Goal: Task Accomplishment & Management: Complete application form

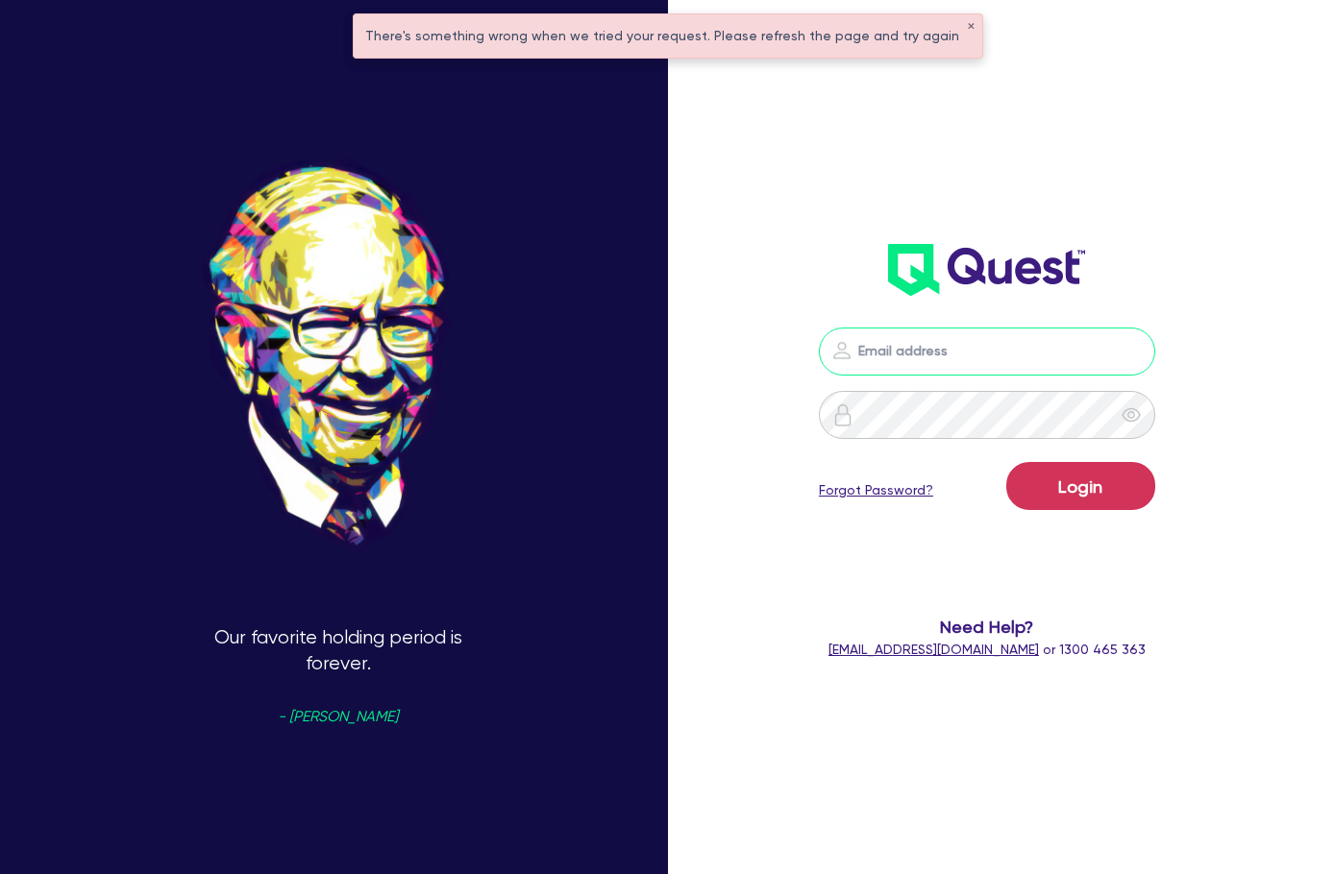
type input "[PERSON_NAME][EMAIL_ADDRESS][DOMAIN_NAME]"
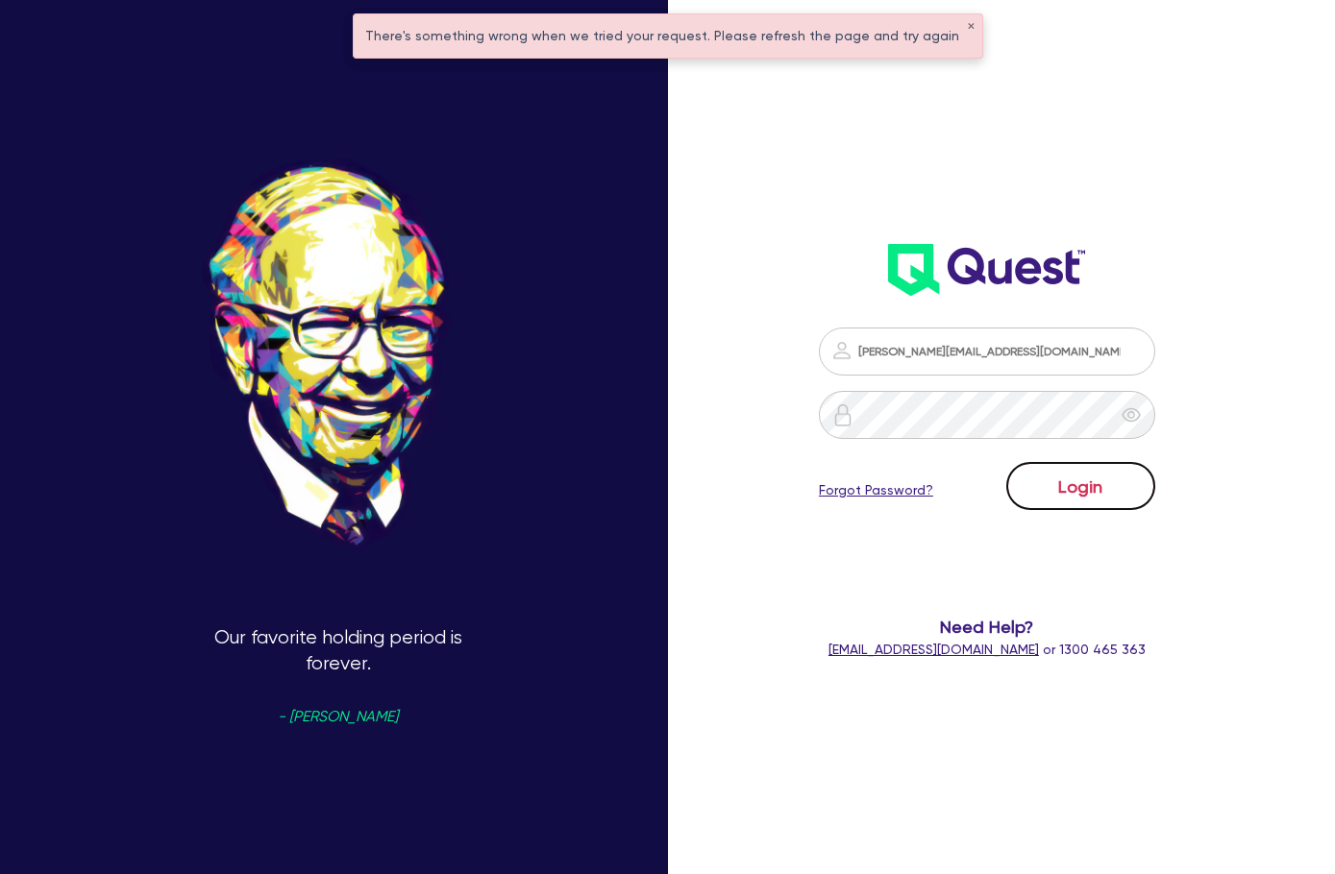
click at [1094, 495] on button "Login" at bounding box center [1080, 486] width 149 height 48
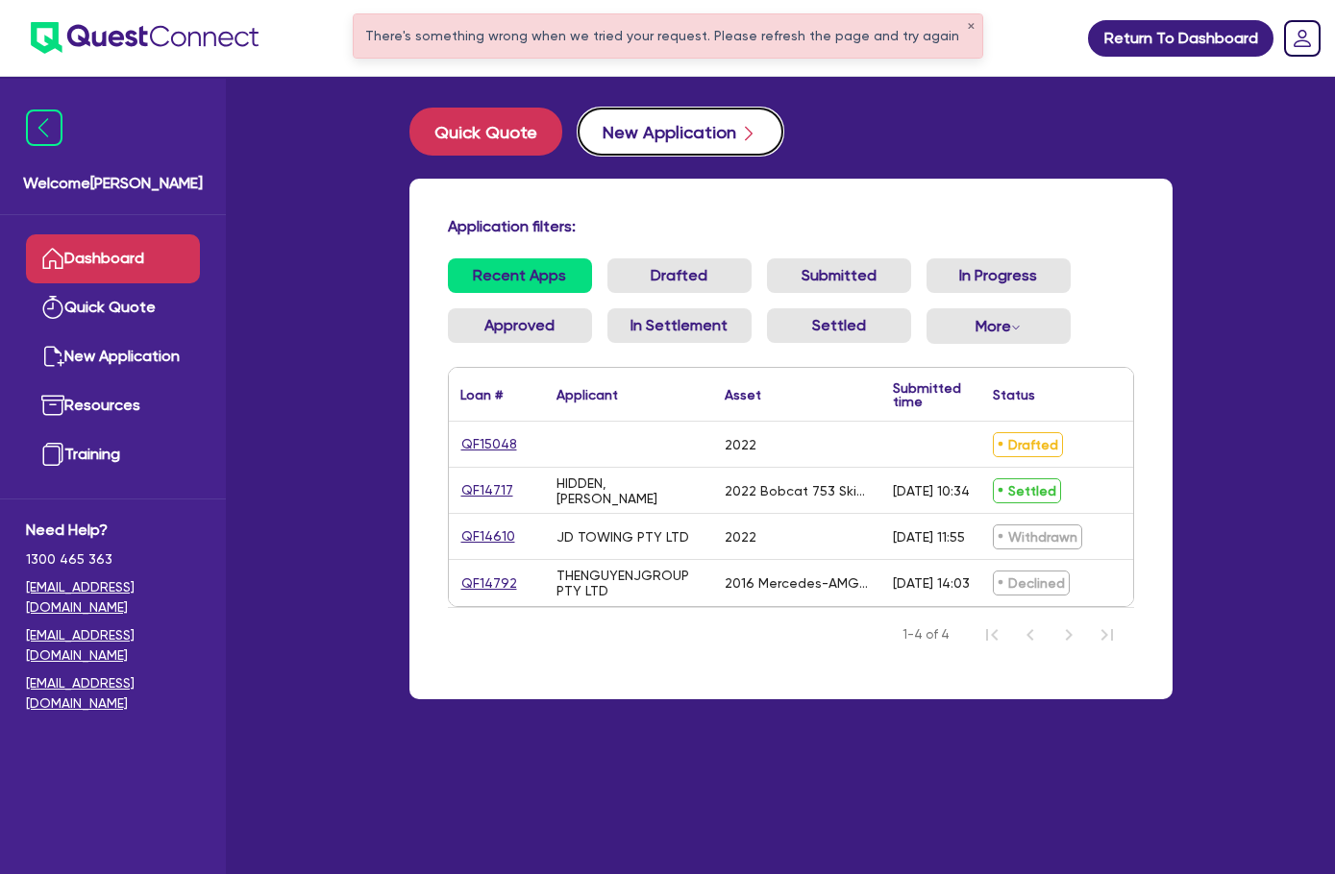
click at [578, 131] on button "New Application" at bounding box center [681, 132] width 206 height 48
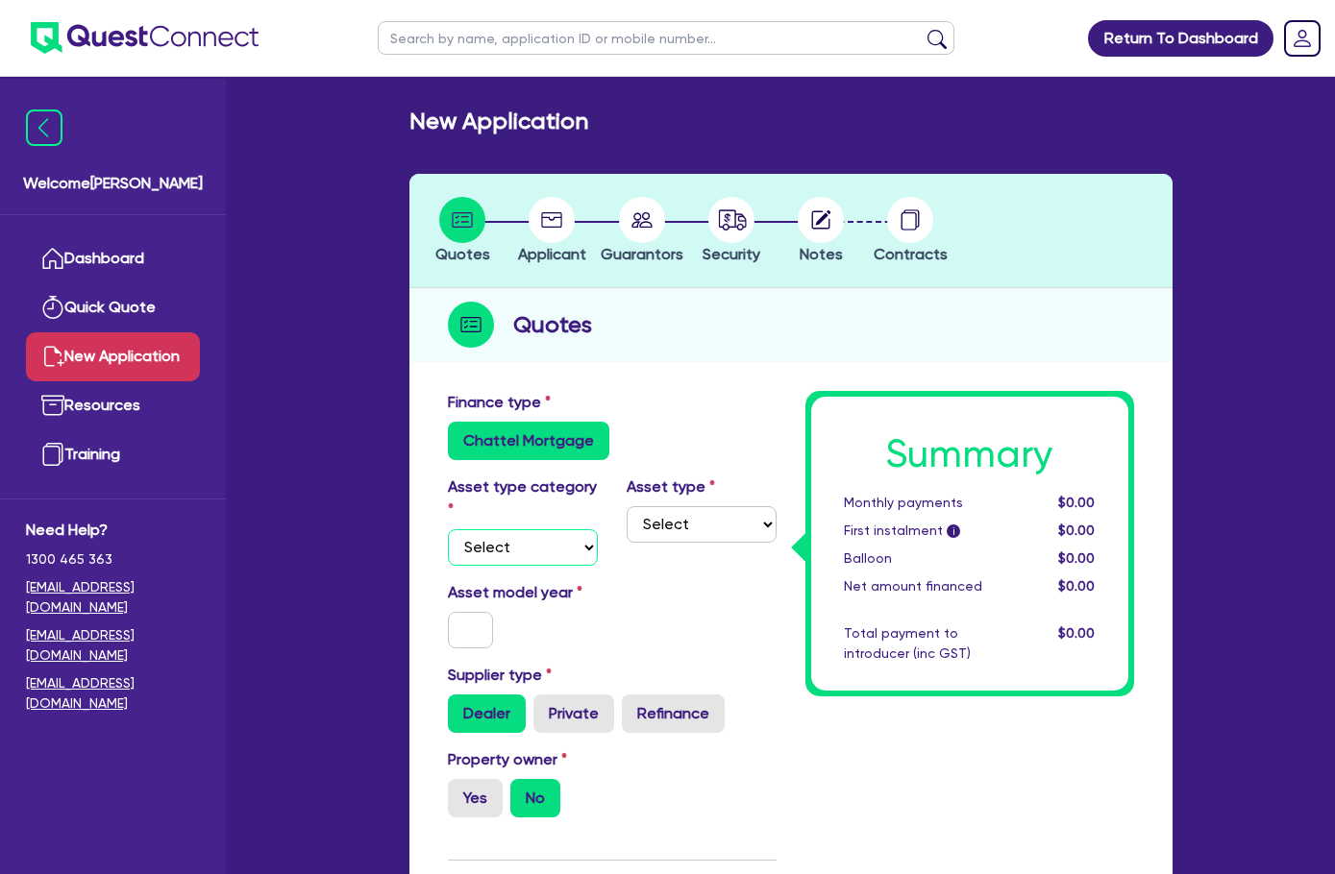
click at [448, 529] on select "Select Cars and light trucks Primary assets Secondary assets Tertiary assets" at bounding box center [523, 547] width 150 height 37
select select "CARS_AND_LIGHT_TRUCKS"
click at [448, 529] on select "Select Cars and light trucks Primary assets Secondary assets Tertiary assets" at bounding box center [523, 547] width 150 height 37
click at [627, 539] on select "Select Passenger vehicles Vans and utes Light trucks up to 4.5 tonne" at bounding box center [702, 524] width 150 height 37
select select "VANS_AND_UTES"
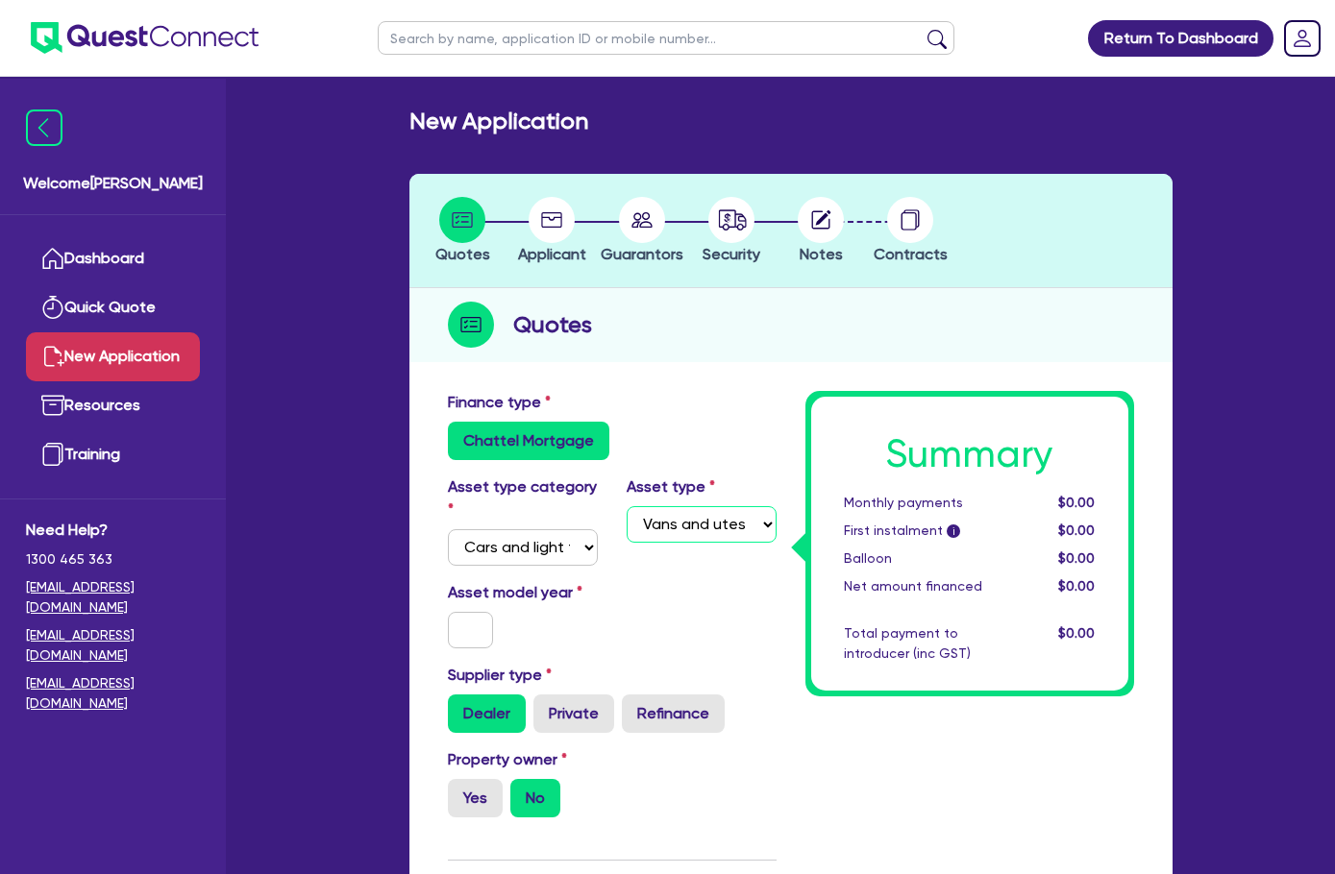
click at [627, 506] on select "Select Passenger vehicles Vans and utes Light trucks up to 4.5 tonne" at bounding box center [702, 524] width 150 height 37
click at [448, 612] on input "text" at bounding box center [471, 630] width 46 height 37
type input "2020"
click at [724, 605] on div "Asset model year 2020" at bounding box center [611, 622] width 357 height 83
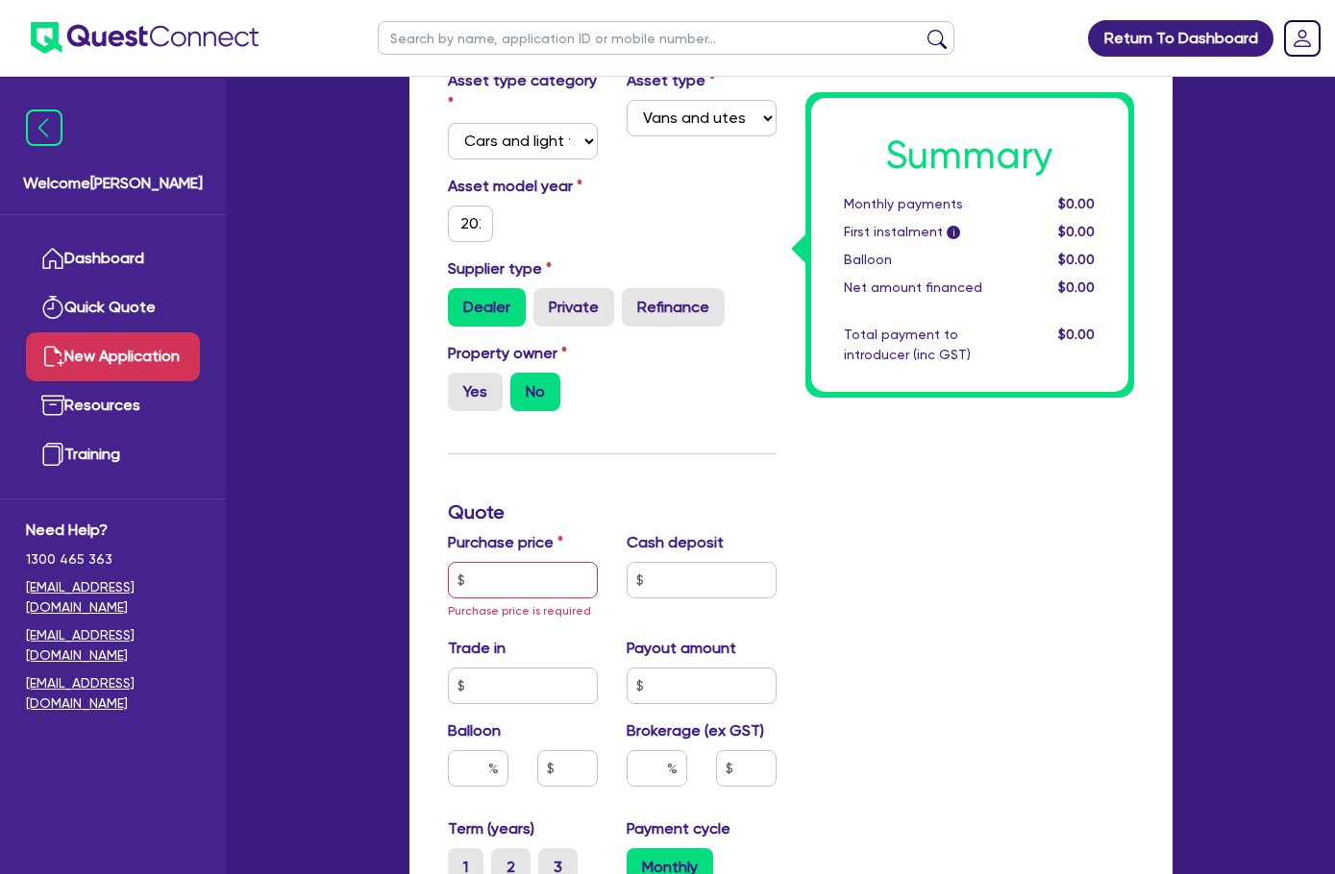
scroll to position [577, 0]
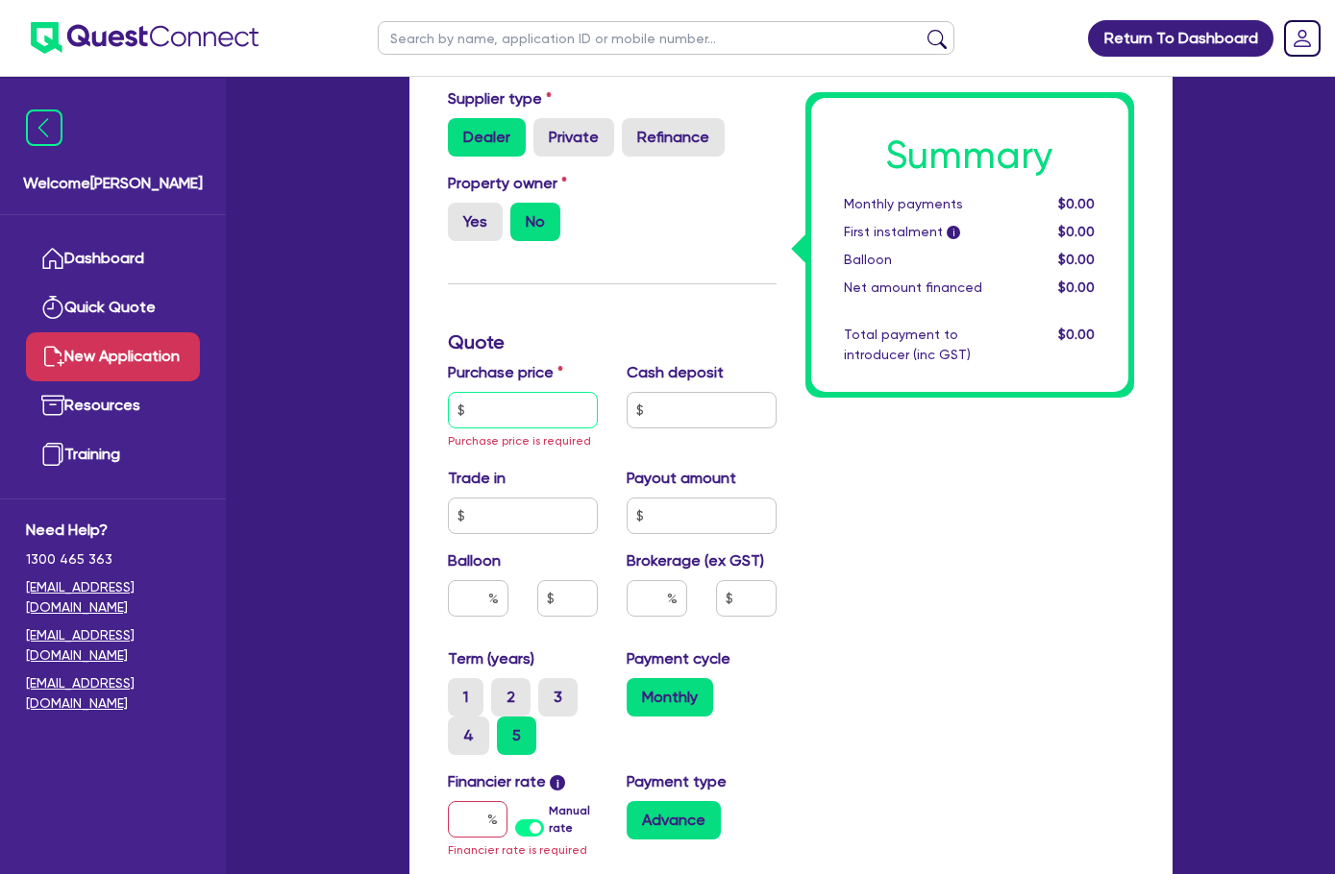
click at [448, 392] on input "text" at bounding box center [523, 410] width 150 height 37
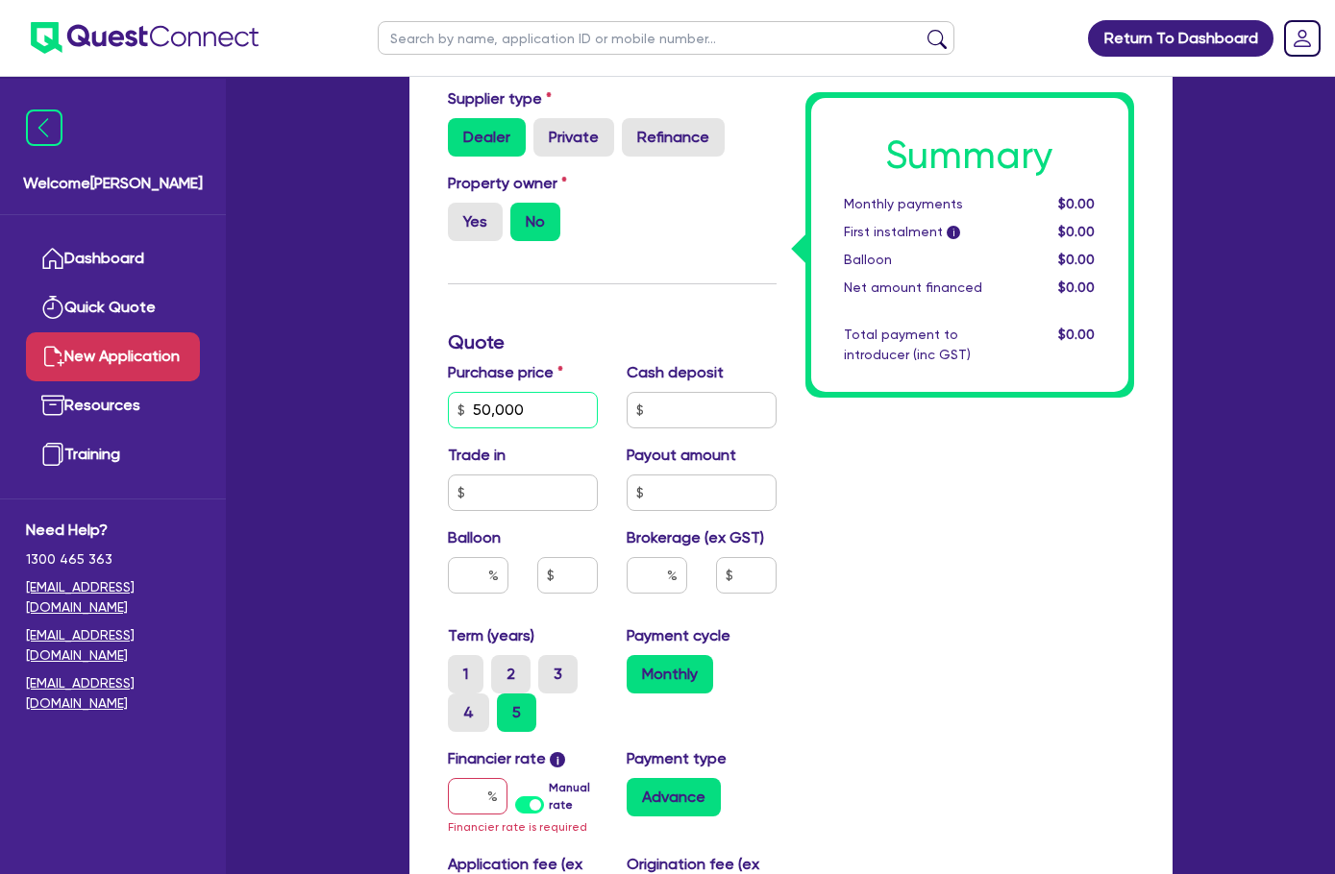
type input "50,000"
type input "0"
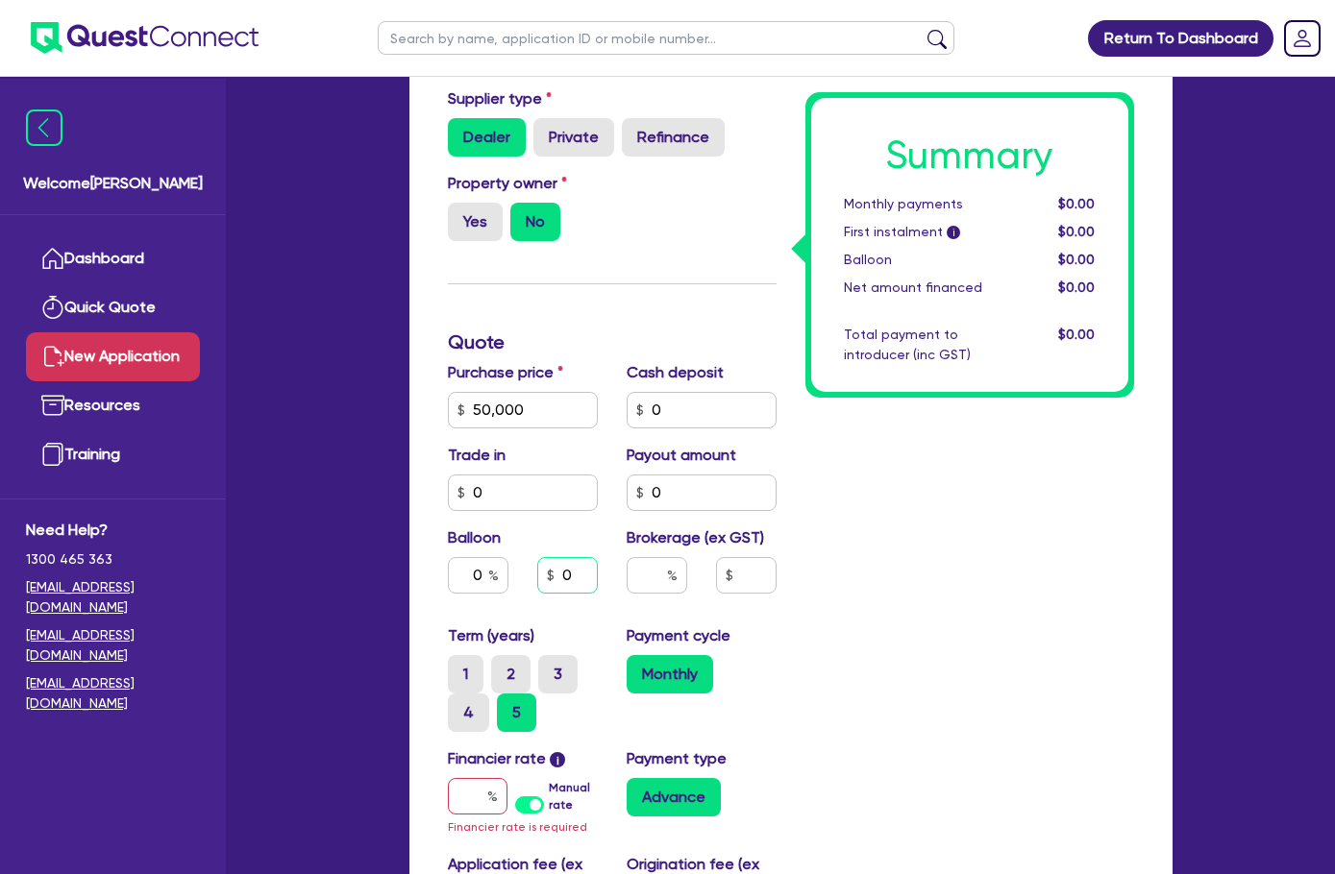
type input "0"
type input "4"
type input "6"
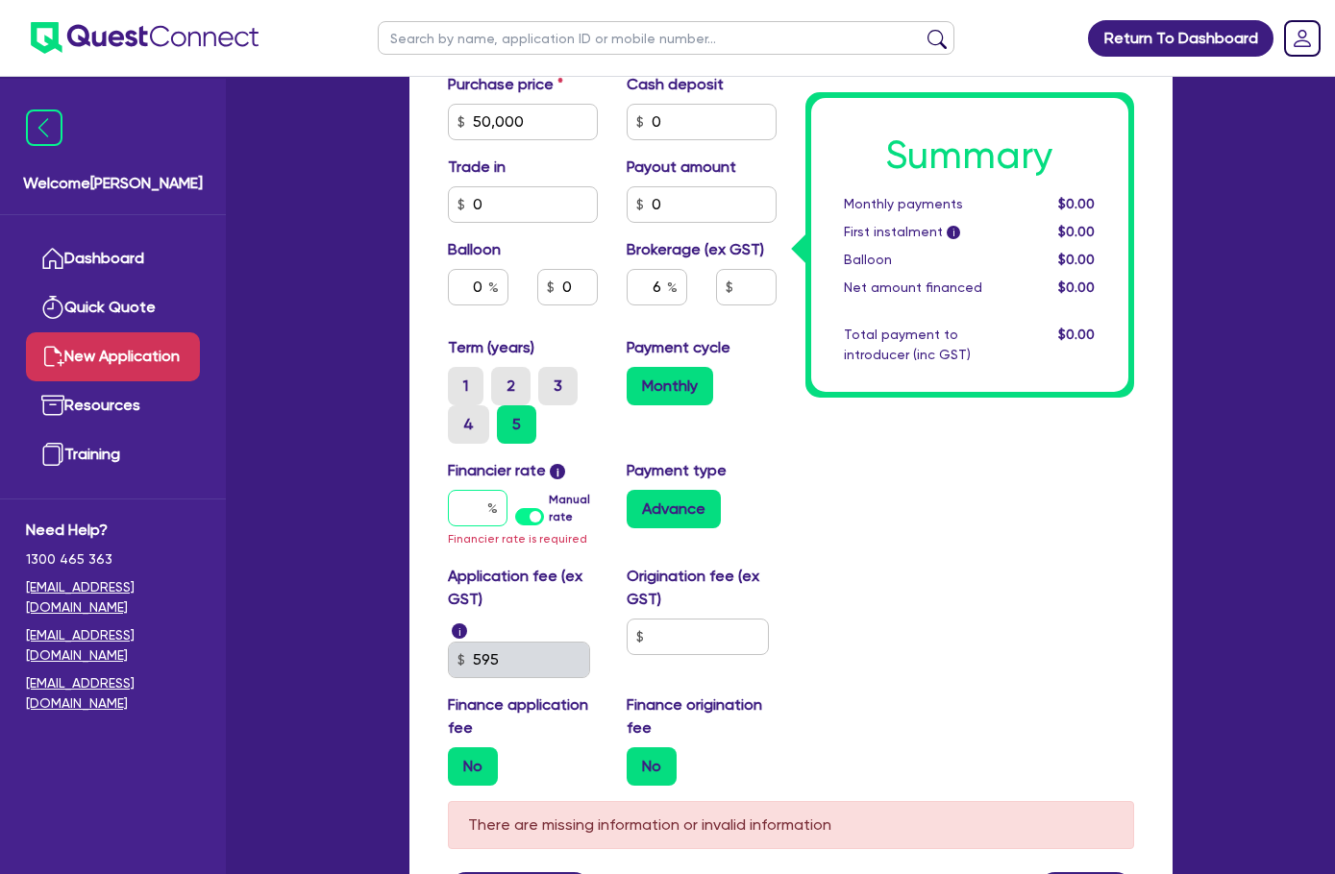
click at [448, 490] on input "text" at bounding box center [478, 508] width 60 height 37
type input "1"
type input "3,000"
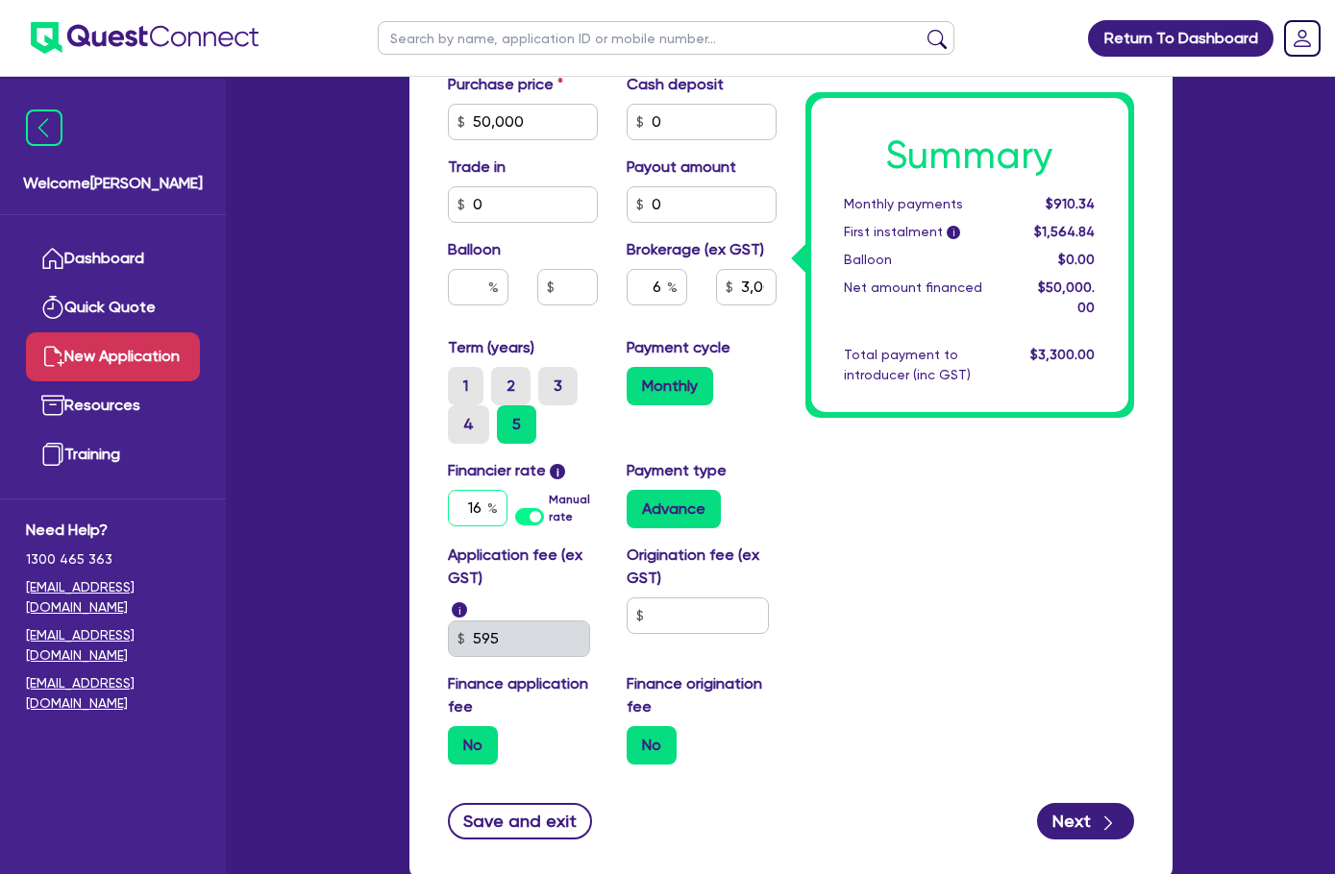
type input "16"
click at [1044, 456] on div "Summary Monthly payments $910.34 First instalment i $1,564.84 Balloon $0.00 Net…" at bounding box center [969, 153] width 357 height 1254
click at [448, 490] on input "16" at bounding box center [478, 508] width 60 height 37
click at [658, 598] on input "text" at bounding box center [698, 616] width 142 height 37
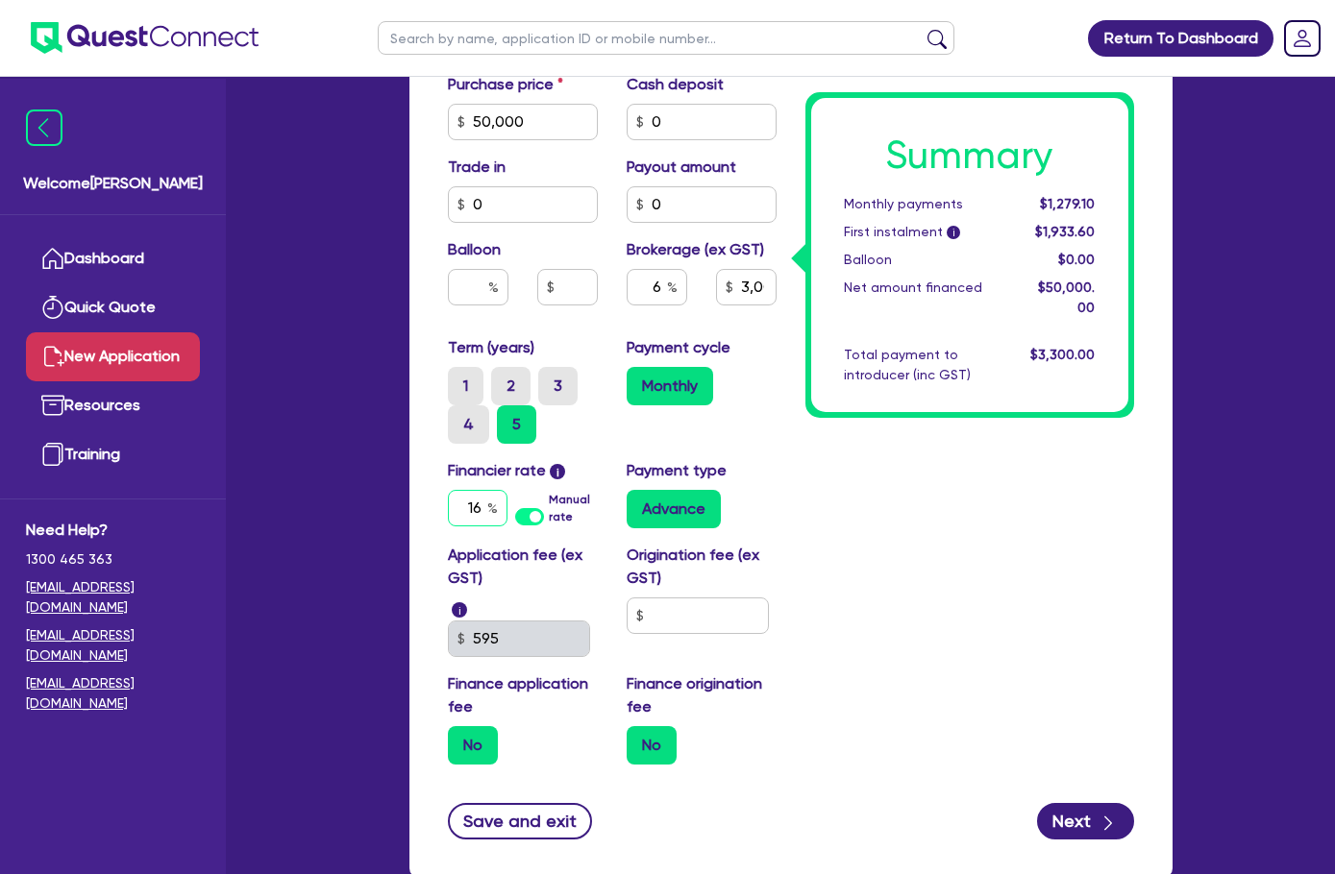
drag, startPoint x: 375, startPoint y: 486, endPoint x: 391, endPoint y: 485, distance: 16.4
click at [448, 490] on input "16" at bounding box center [478, 508] width 60 height 37
type input "3,000"
type input "1"
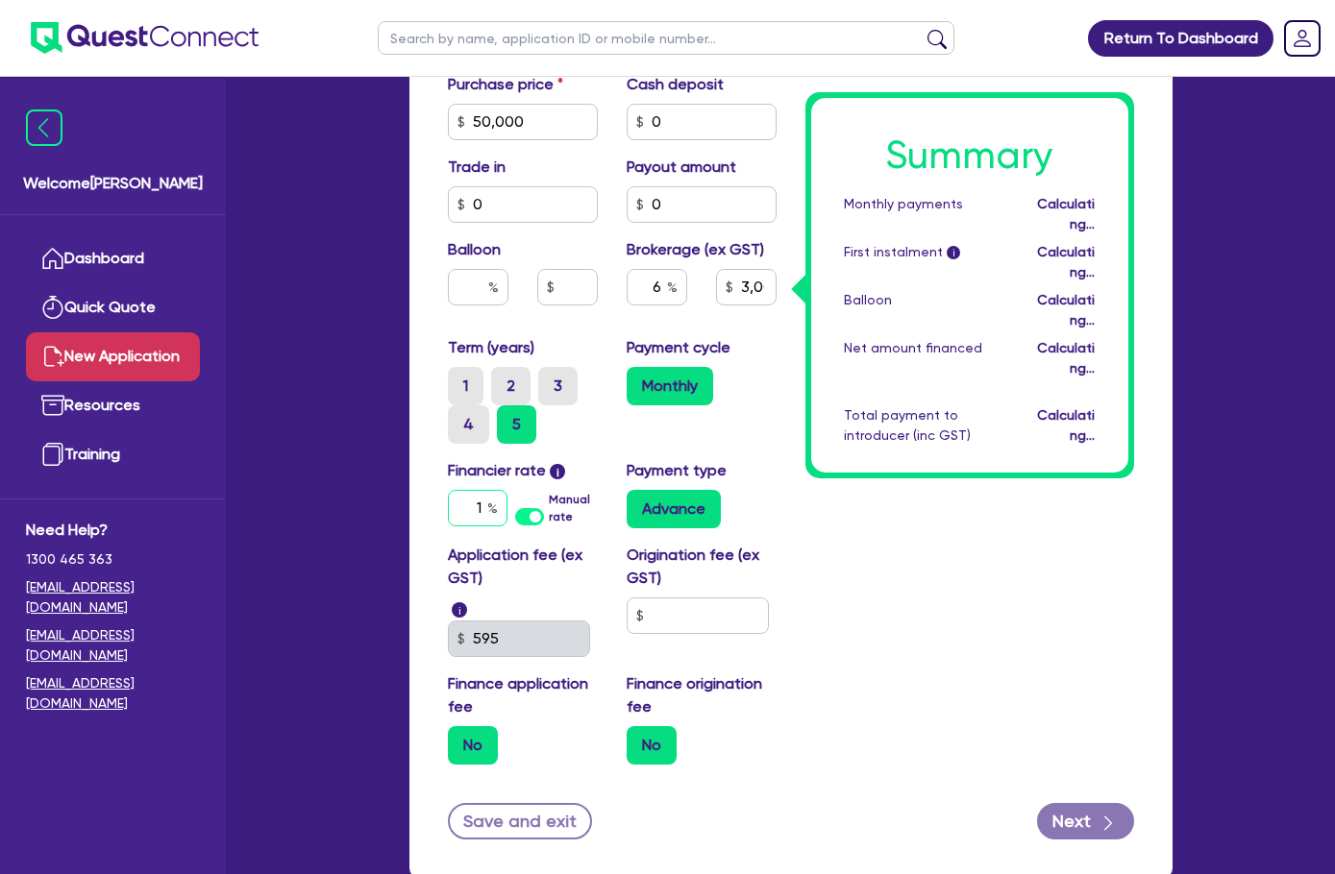
type input "3,000"
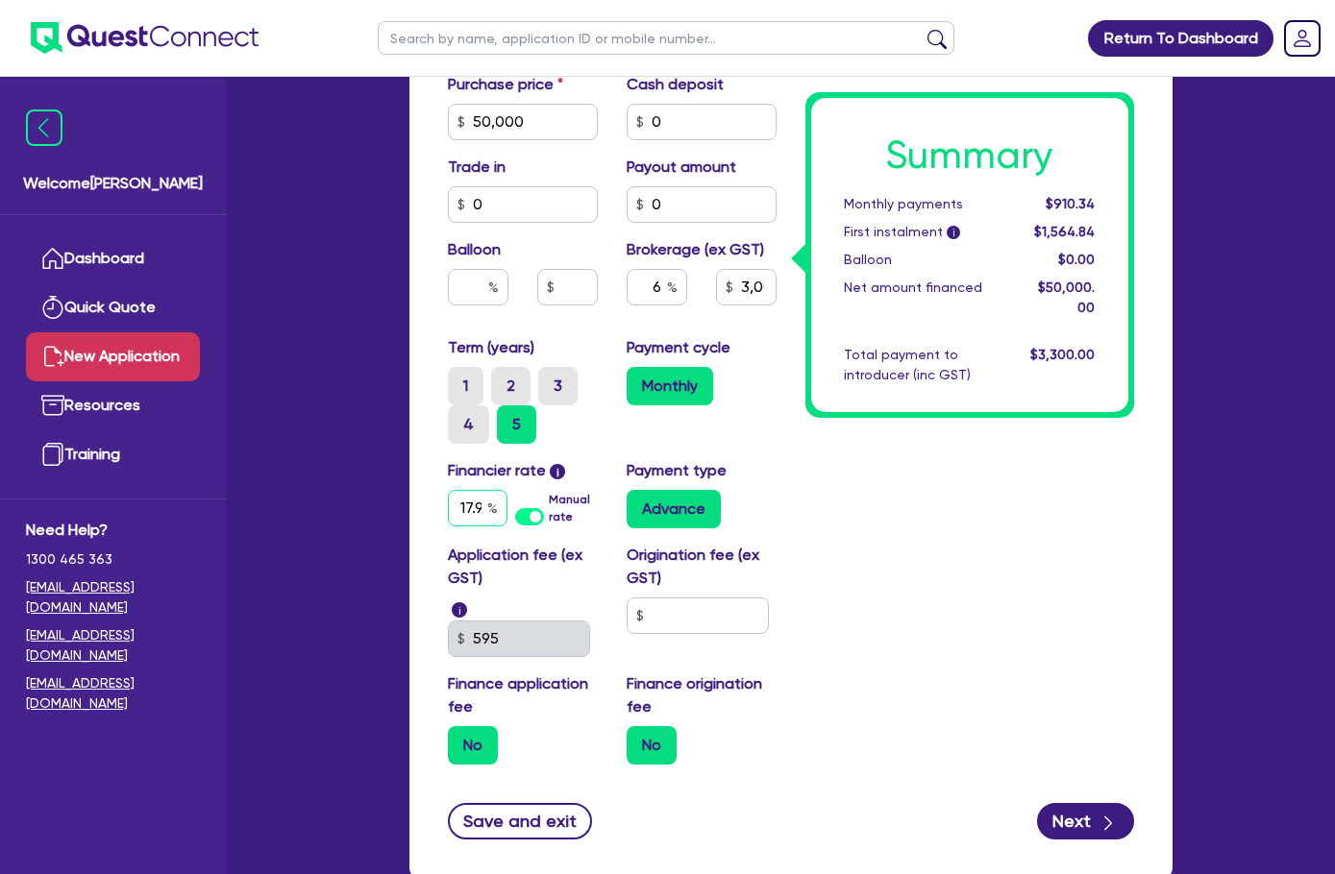
type input "17.95"
click at [834, 498] on div "Summary Monthly payments $1,332.10 First instalment i $1,986.60 Balloon $0.00 N…" at bounding box center [969, 153] width 357 height 1254
click at [549, 492] on label "Manual rate" at bounding box center [573, 508] width 48 height 35
click at [0, 0] on input "Manual rate" at bounding box center [0, 0] width 0 height 0
type input "3,000"
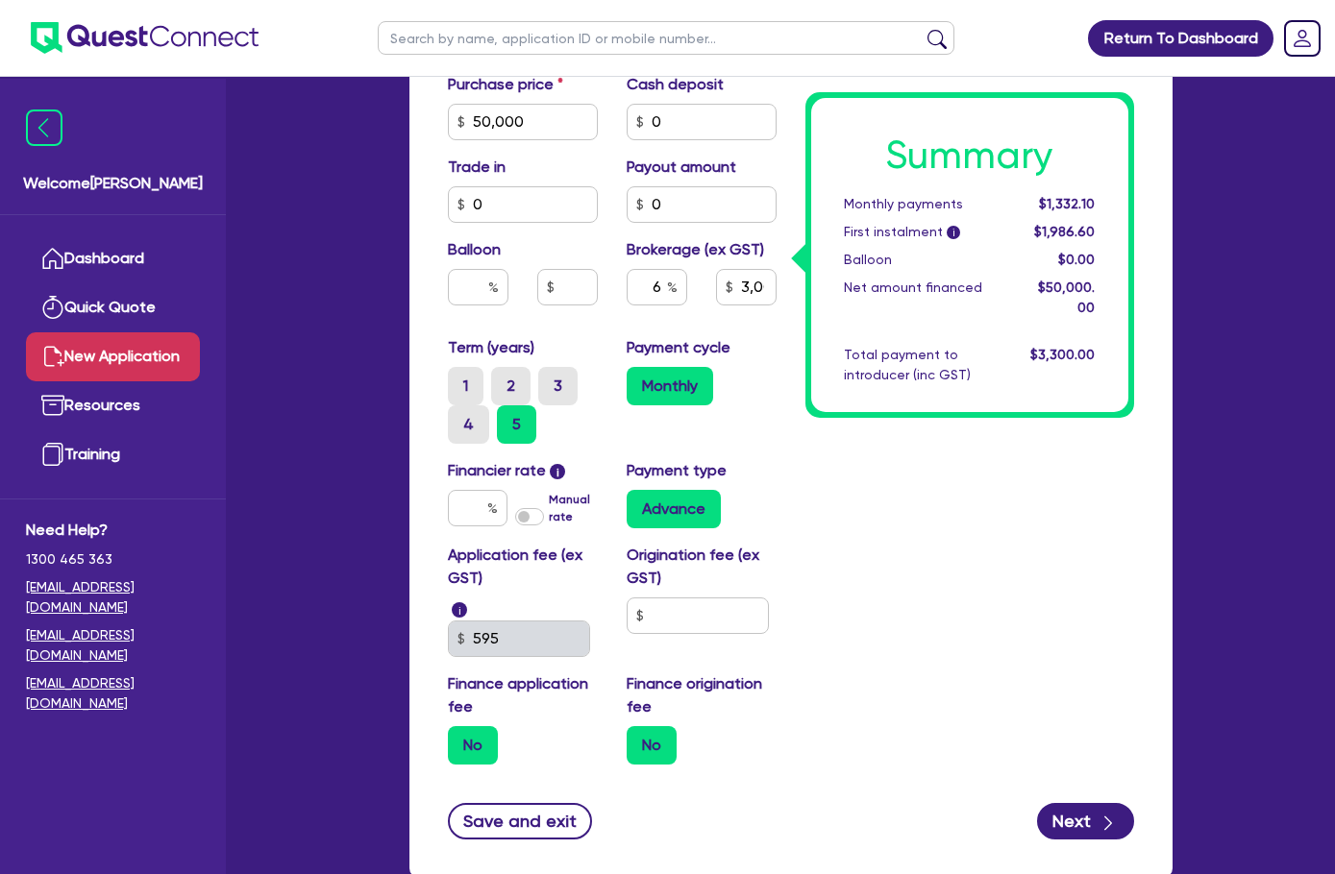
type input "3,000"
type input "17"
click at [448, 544] on label "Application fee (ex GST)" at bounding box center [523, 567] width 150 height 46
click at [550, 464] on span "i" at bounding box center [557, 471] width 15 height 15
click at [549, 491] on label "Manual rate" at bounding box center [573, 508] width 48 height 35
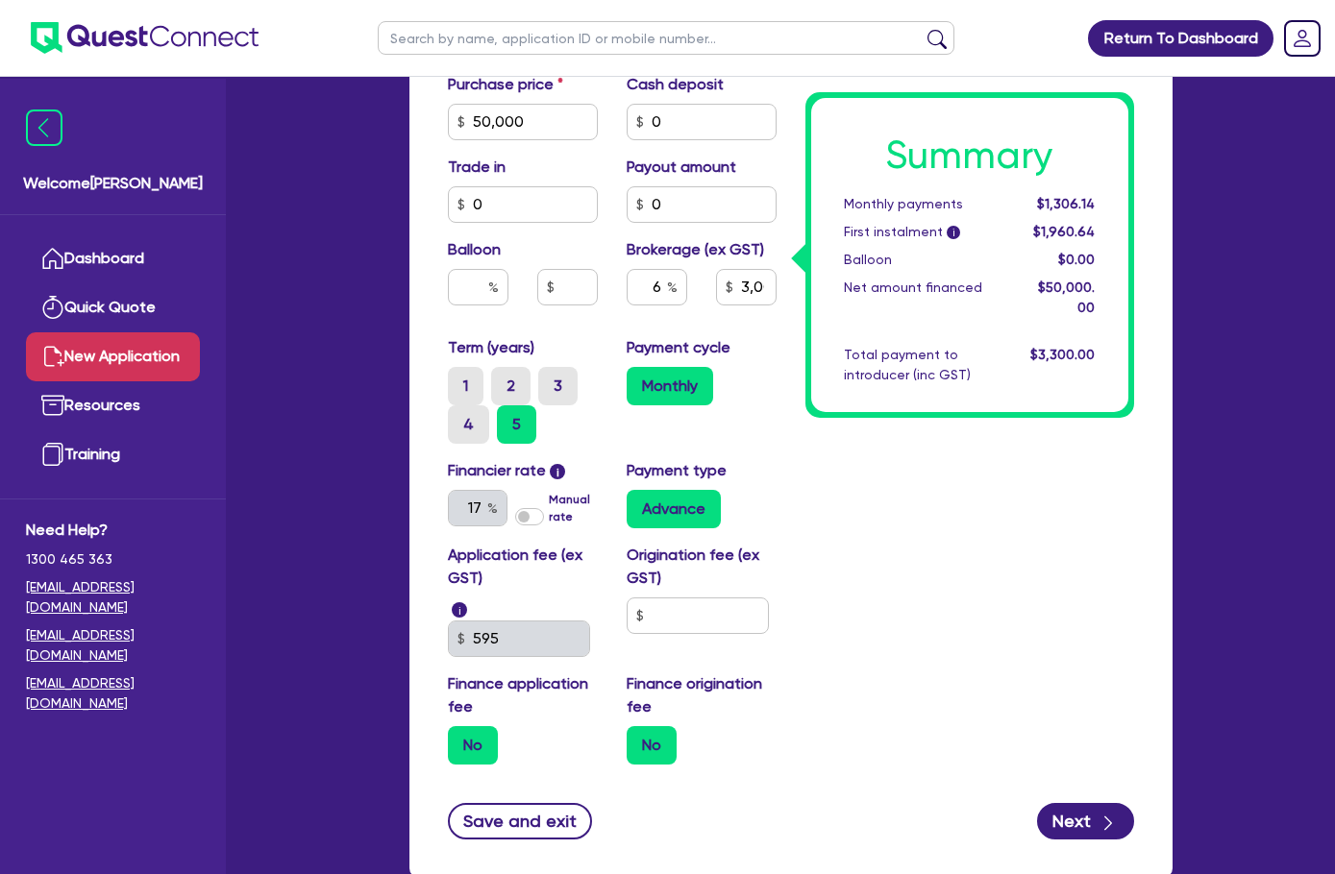
click at [0, 0] on input "Manual rate" at bounding box center [0, 0] width 0 height 0
click at [549, 491] on label "Manual rate" at bounding box center [573, 508] width 48 height 35
click at [0, 0] on input "Manual rate" at bounding box center [0, 0] width 0 height 0
type input "3,000"
type input "17"
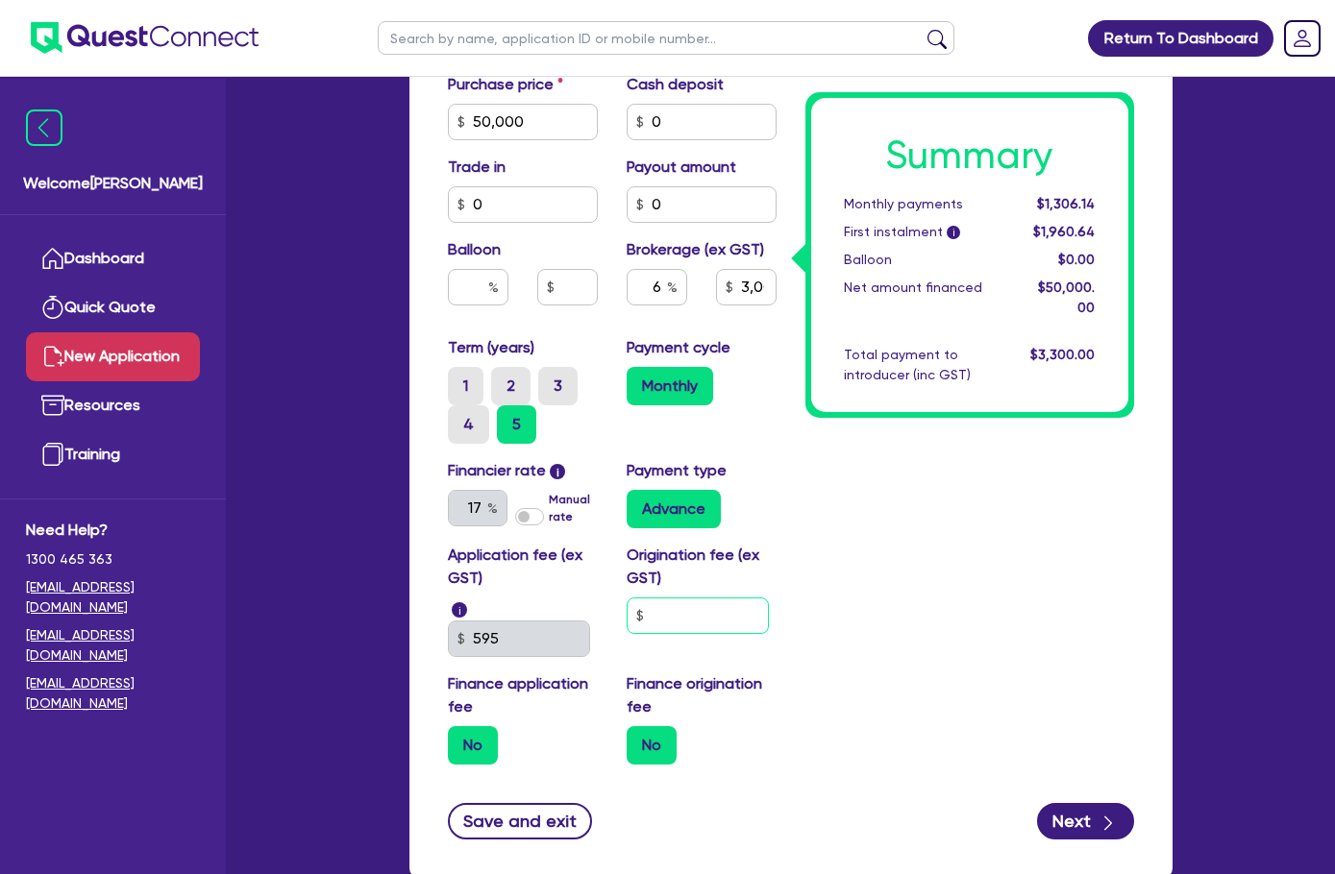
click at [632, 598] on input "text" at bounding box center [698, 616] width 142 height 37
type input "1,400"
type input "3,000"
click at [876, 563] on div "Summary Monthly payments $1,306.14 First instalment i $1,960.64 Balloon $0.00 N…" at bounding box center [969, 153] width 357 height 1254
click at [433, 569] on div "Application fee (ex GST) i 595 Origination fee (ex GST) 1,400 Finance applicati…" at bounding box center [611, 662] width 357 height 236
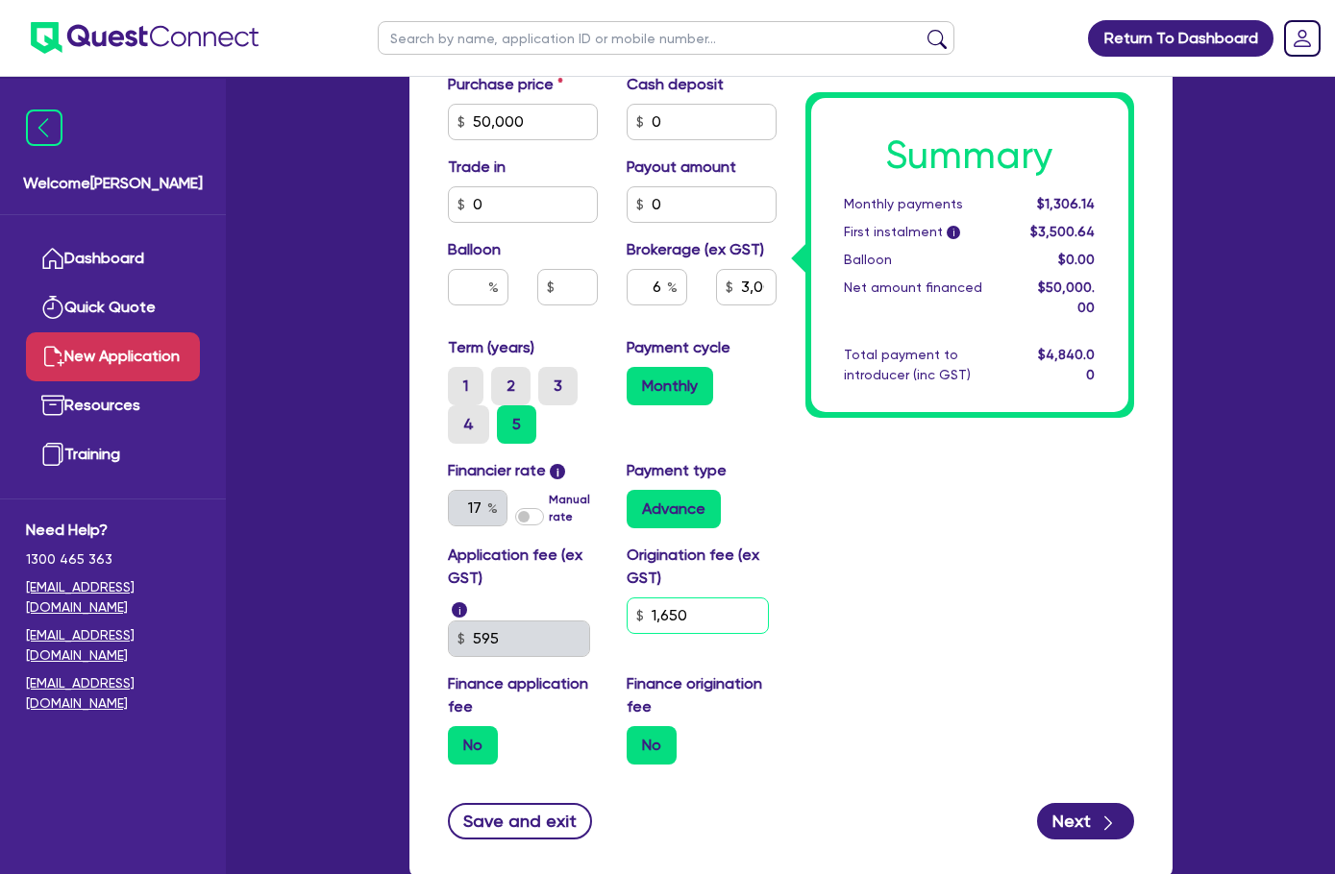
type input "1,650"
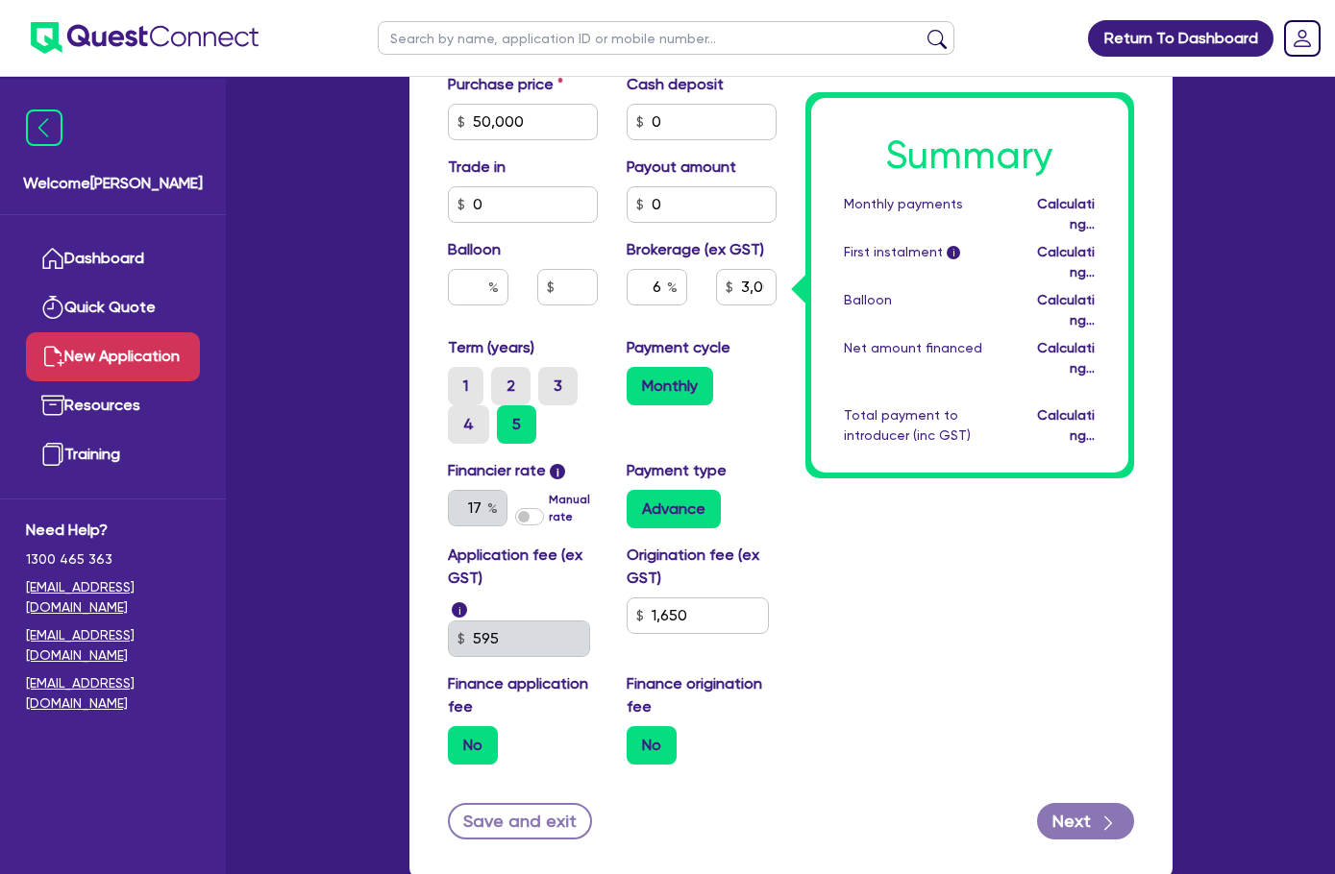
type input "3,000"
click at [873, 593] on div "Summary Monthly payments Calculating... First instalment i Calculating... Ballo…" at bounding box center [969, 153] width 357 height 1254
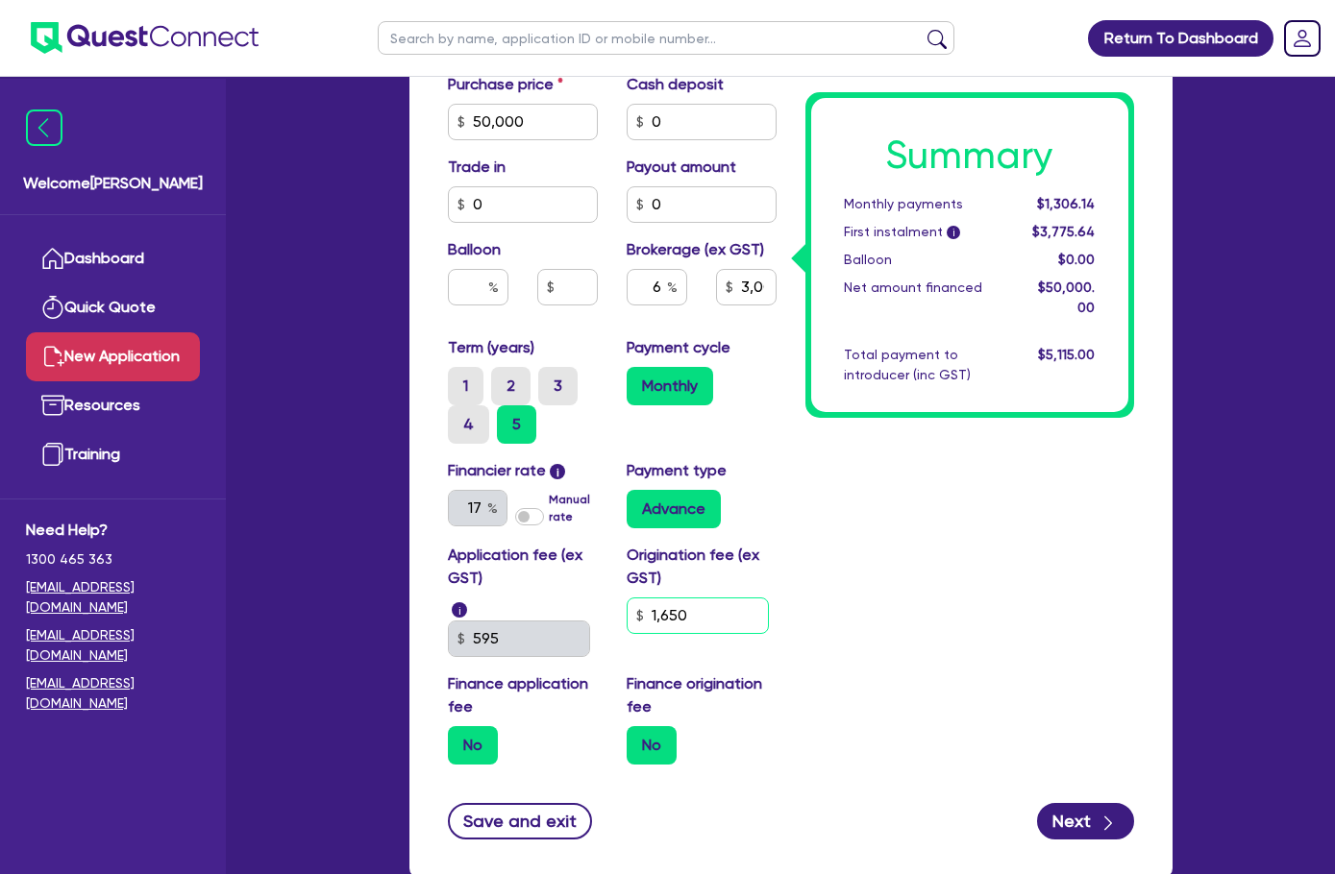
click at [489, 567] on div "Application fee (ex GST) i 595 Origination fee (ex GST) 1,650 Finance applicati…" at bounding box center [611, 662] width 357 height 236
type input "1,200"
click at [921, 684] on div "Summary Monthly payments $1,306.14 First instalment i $3,775.64 Balloon $0.00 N…" at bounding box center [969, 153] width 357 height 1254
type input "3,000"
click at [627, 726] on label "No" at bounding box center [652, 745] width 50 height 38
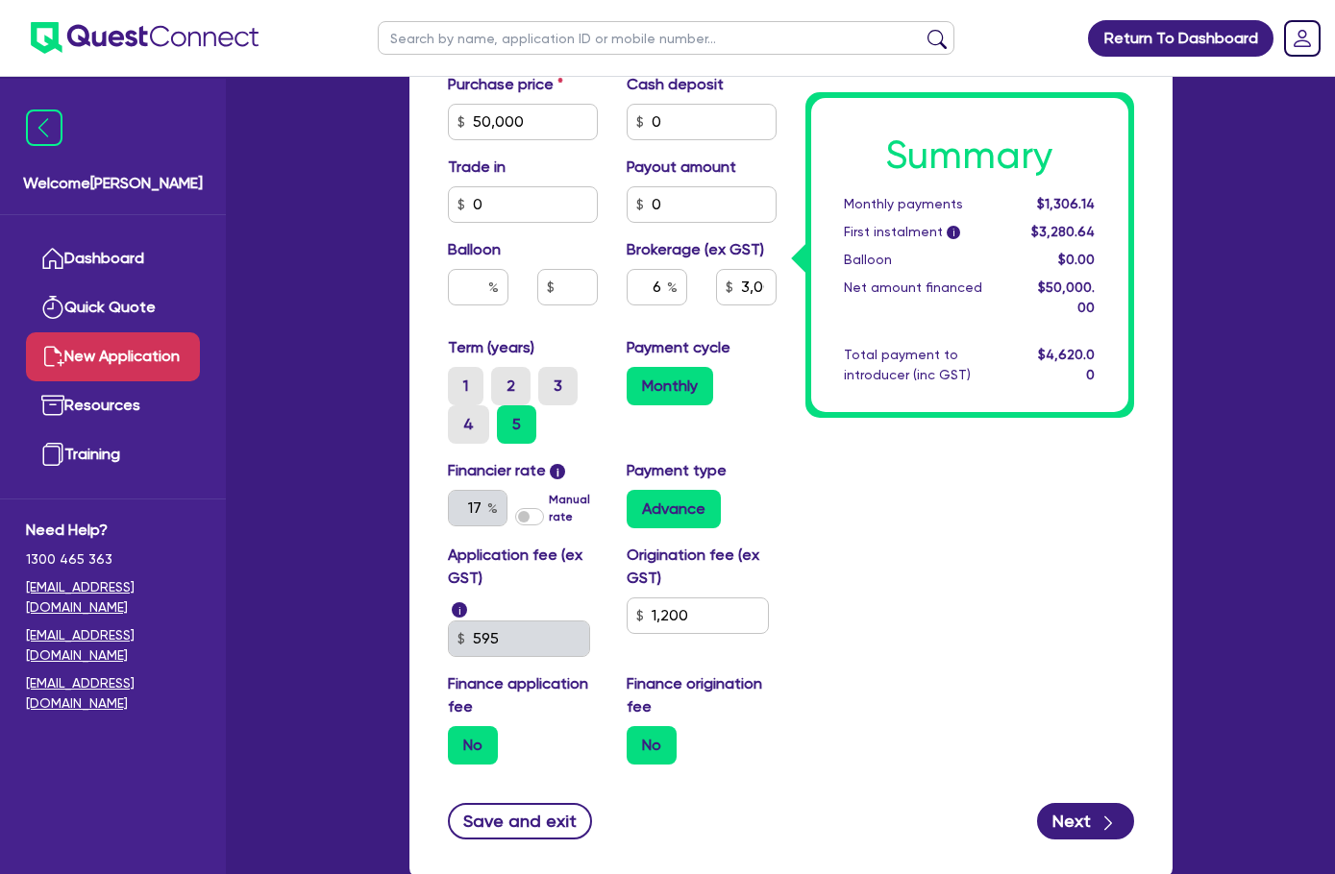
click at [627, 726] on input "No" at bounding box center [633, 732] width 12 height 12
click at [627, 726] on label "No" at bounding box center [652, 745] width 50 height 38
click at [627, 726] on input "No" at bounding box center [633, 732] width 12 height 12
click at [448, 726] on label "No" at bounding box center [473, 745] width 50 height 38
click at [448, 726] on input "No" at bounding box center [454, 732] width 12 height 12
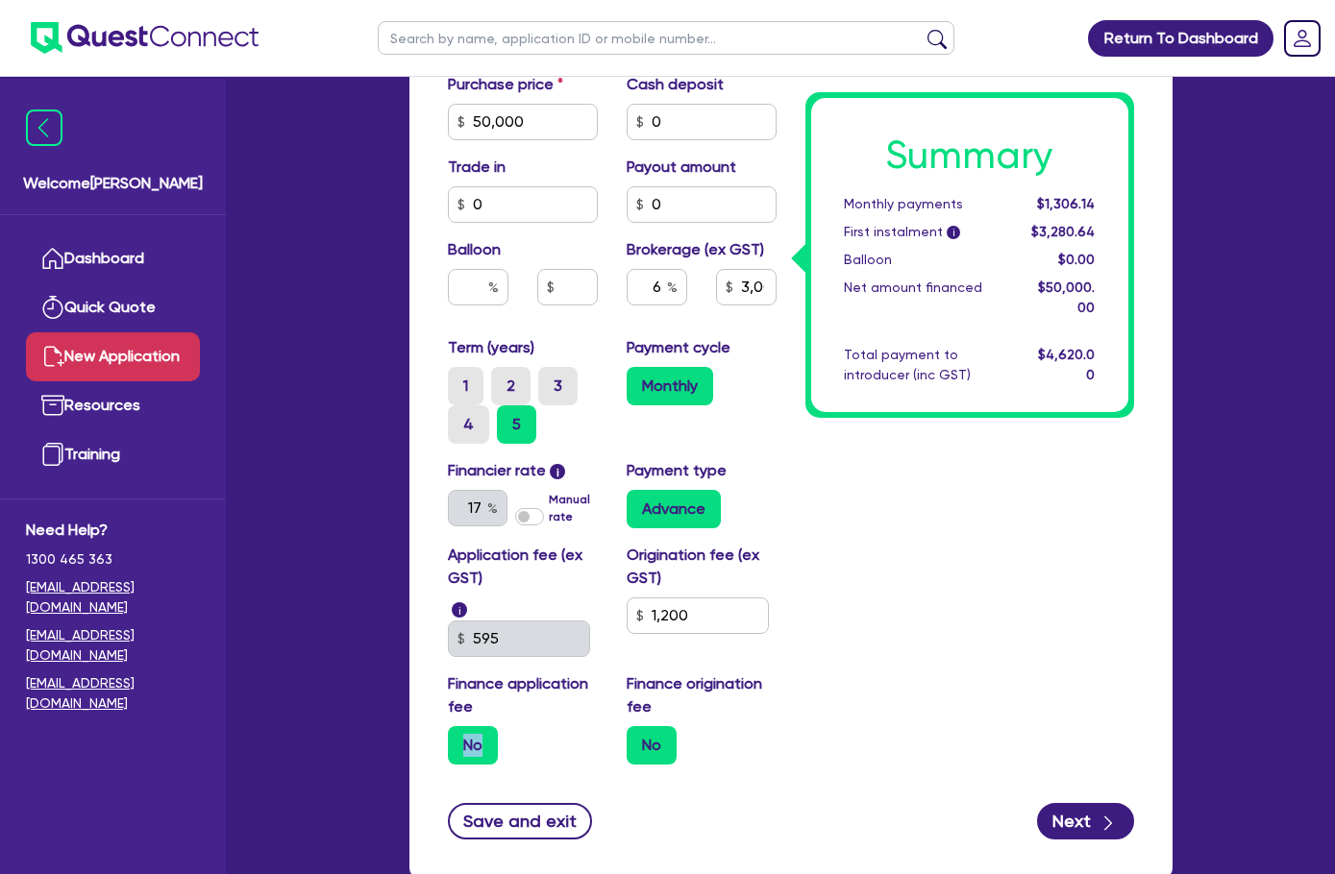
click at [448, 726] on label "No" at bounding box center [473, 745] width 50 height 38
click at [448, 726] on input "No" at bounding box center [454, 732] width 12 height 12
click at [842, 673] on div "Summary Monthly payments $1,306.14 First instalment i $3,280.64 Balloon $0.00 N…" at bounding box center [969, 153] width 357 height 1254
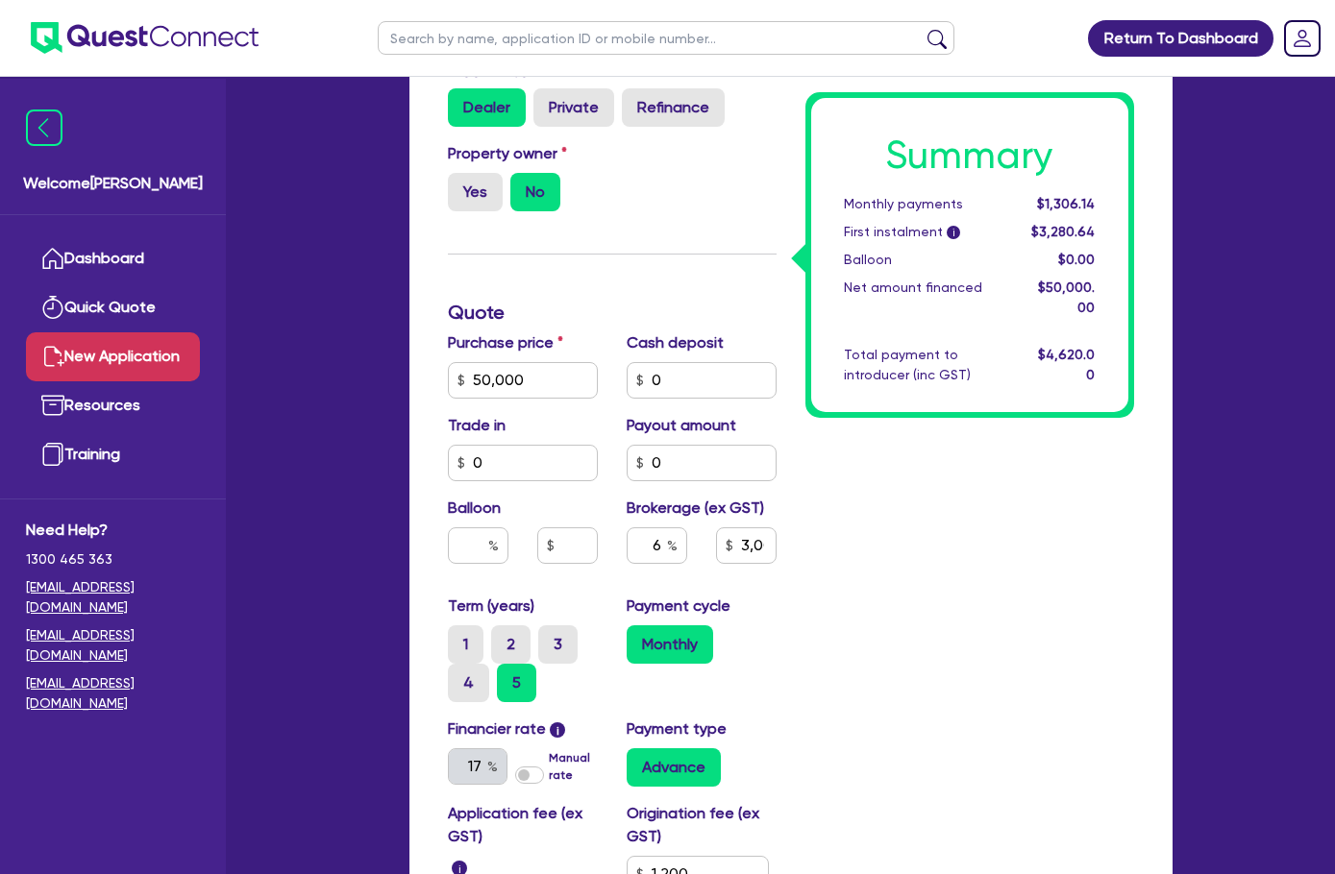
scroll to position [894, 0]
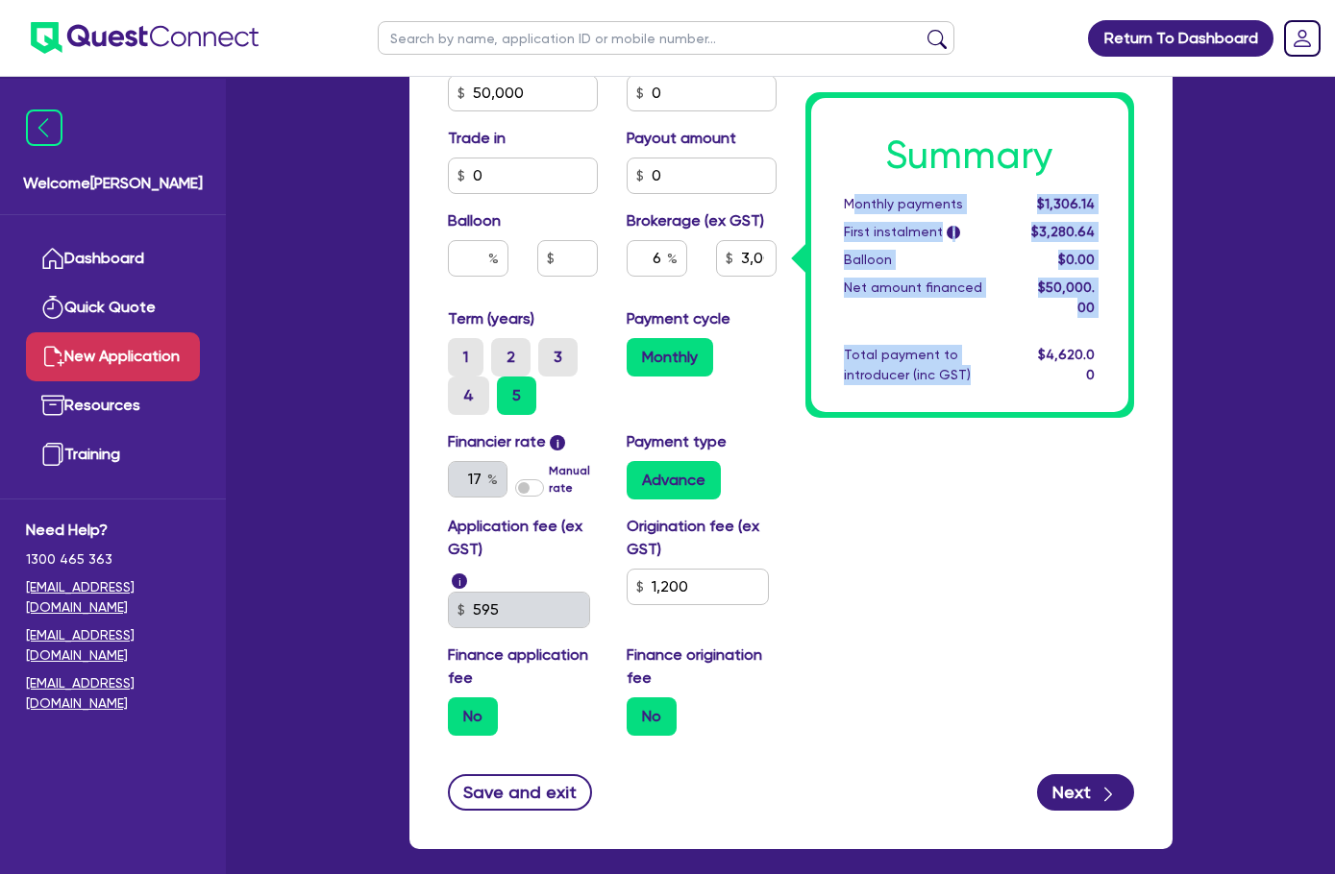
drag, startPoint x: 1018, startPoint y: 366, endPoint x: 936, endPoint y: 190, distance: 193.9
click at [936, 190] on div "Summary Monthly payments $1,306.14 First instalment i $3,280.64 Balloon $0.00 N…" at bounding box center [969, 255] width 317 height 314
click at [936, 197] on div "Monthly payments" at bounding box center [922, 204] width 187 height 20
drag, startPoint x: 932, startPoint y: 197, endPoint x: 1072, endPoint y: 367, distance: 220.5
click at [1072, 367] on div "Summary Monthly payments $1,306.14 First instalment i $3,280.64 Balloon $0.00 N…" at bounding box center [969, 255] width 317 height 314
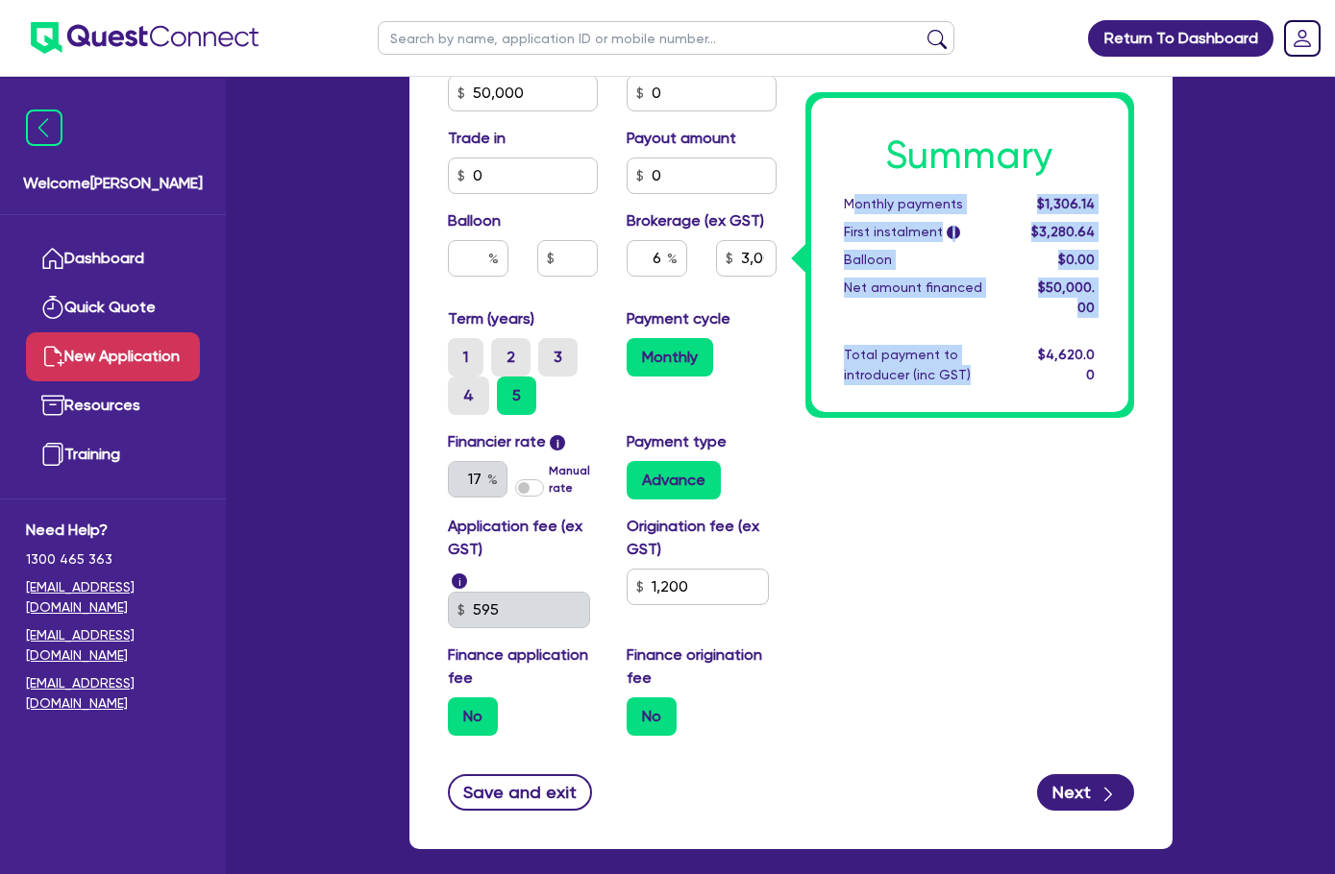
click at [1017, 363] on div "Total payment to introducer (inc GST)" at bounding box center [922, 365] width 187 height 40
